Goal: Transaction & Acquisition: Purchase product/service

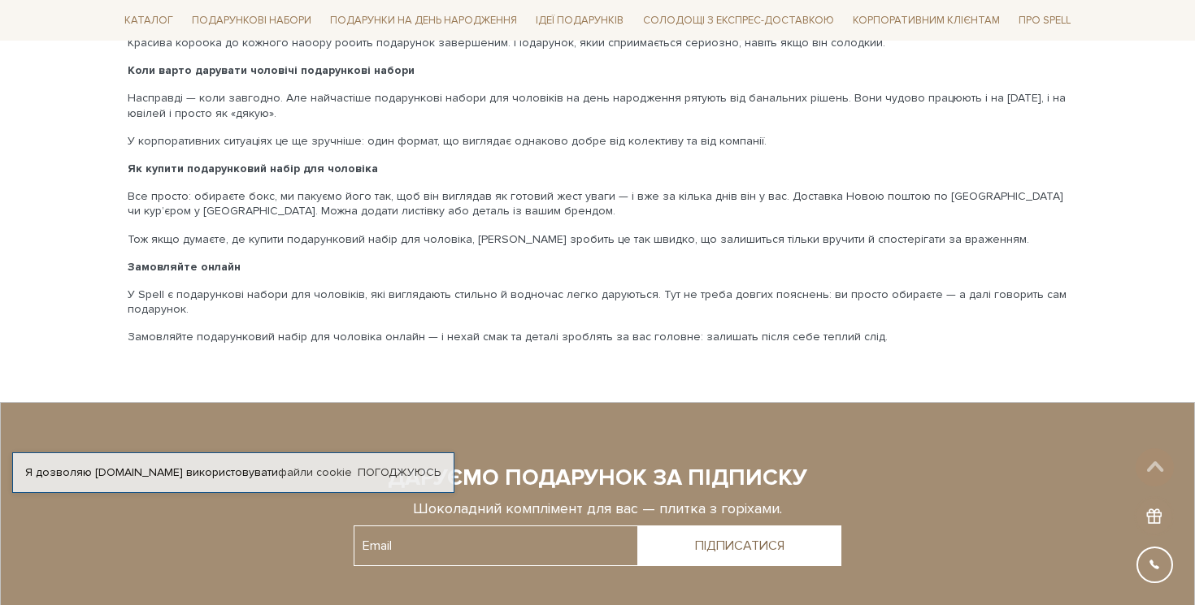
scroll to position [2265, 0]
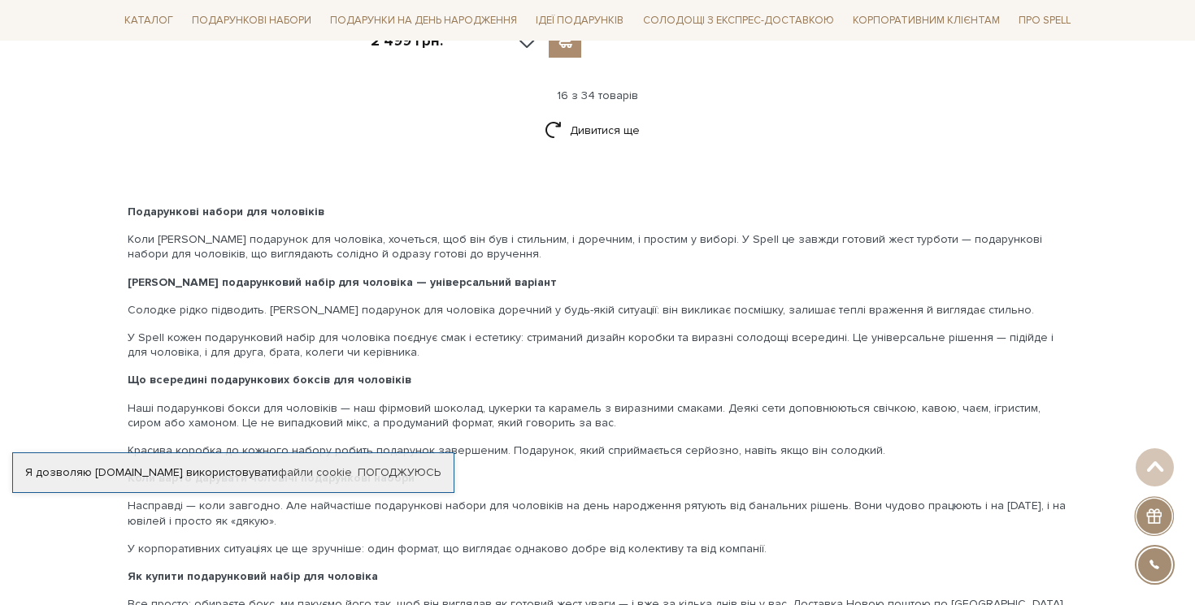
click at [458, 397] on div "Подарункові набори для чоловіків Коли шукаєш подарунок для чоловіка, хочеться, …" at bounding box center [597, 479] width 959 height 549
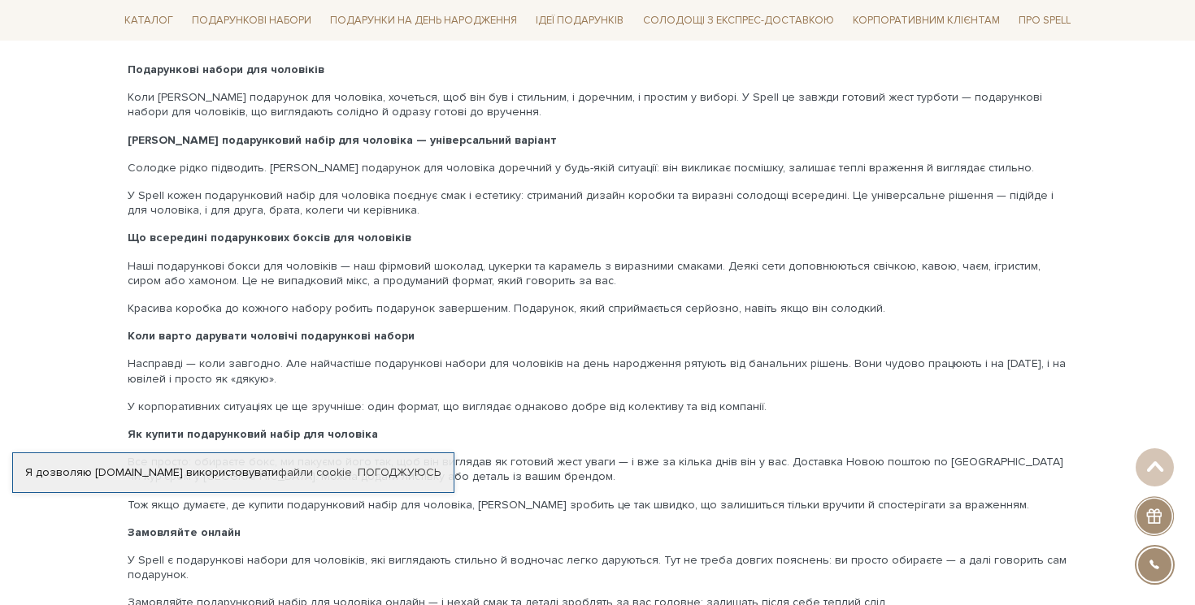
scroll to position [2410, 0]
